Goal: Task Accomplishment & Management: Manage account settings

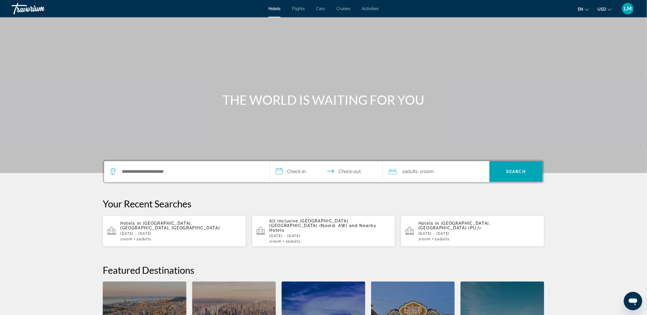
click at [626, 8] on span "LM" at bounding box center [628, 9] width 8 height 6
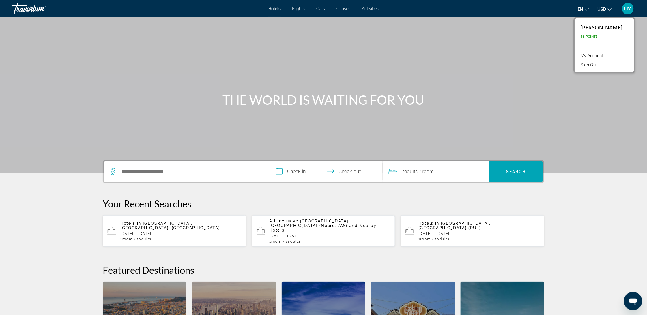
click at [588, 55] on link "My Account" at bounding box center [592, 56] width 28 height 8
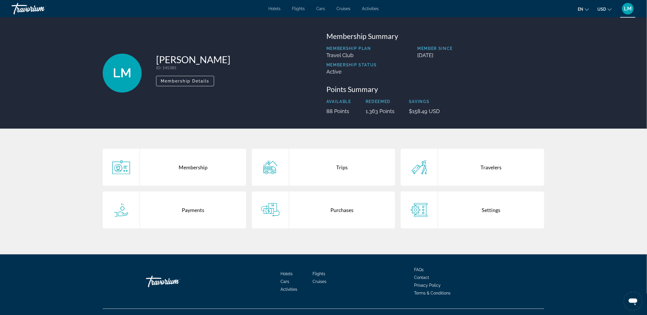
click at [343, 210] on div "Purchases" at bounding box center [342, 210] width 106 height 37
